Goal: Task Accomplishment & Management: Manage account settings

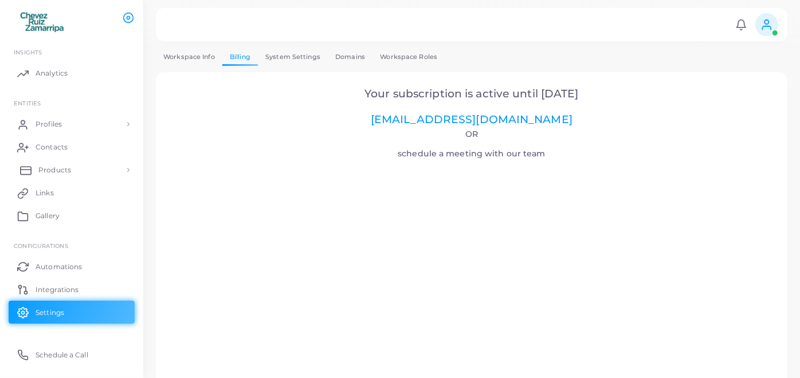
click at [69, 171] on span "Products" at bounding box center [54, 170] width 33 height 10
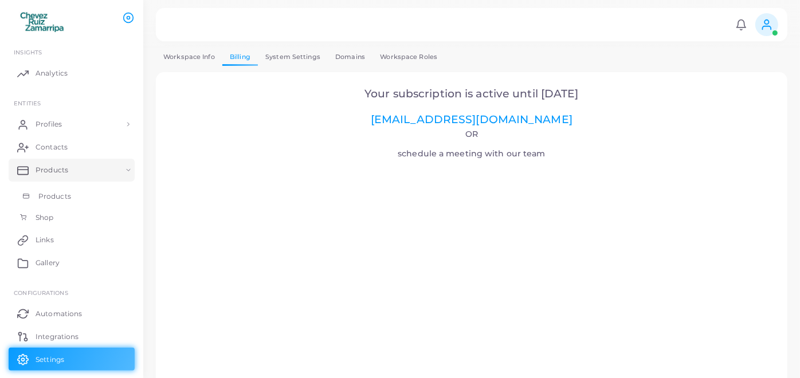
click at [72, 200] on link "Products" at bounding box center [72, 197] width 126 height 22
click at [62, 215] on link "Shop" at bounding box center [72, 218] width 126 height 22
click at [765, 27] on icon at bounding box center [766, 24] width 13 height 13
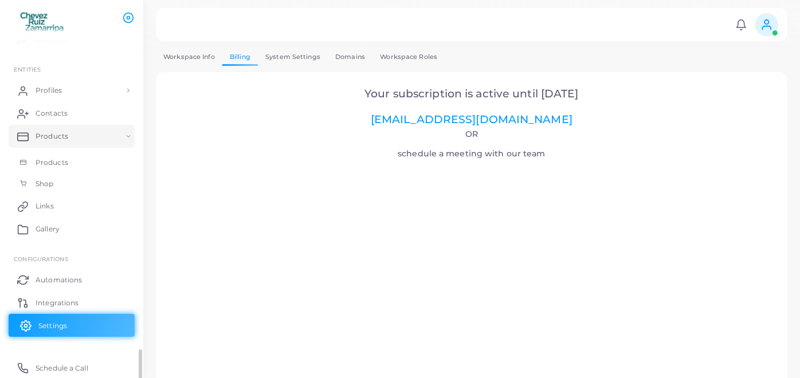
click at [54, 322] on span "Settings" at bounding box center [52, 326] width 29 height 10
